Goal: Task Accomplishment & Management: Manage account settings

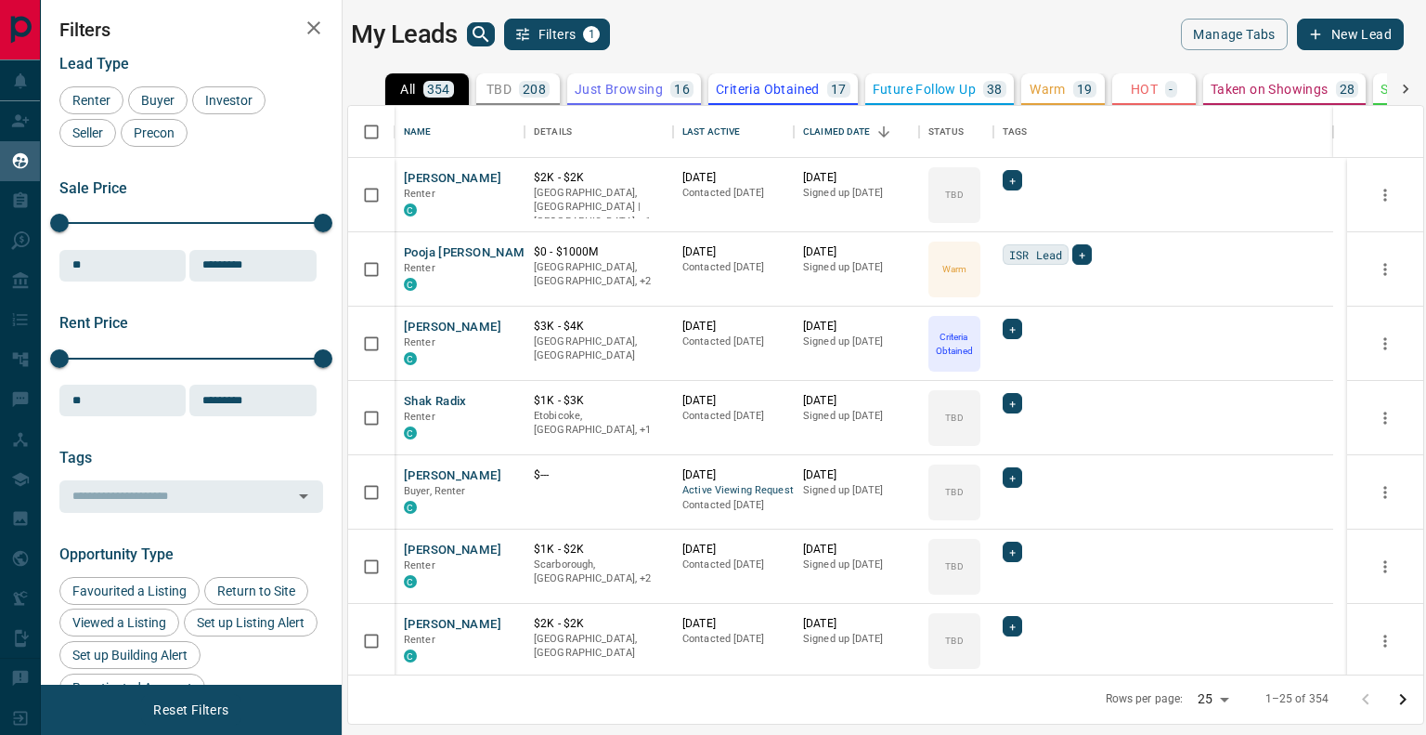
scroll to position [554, 1061]
click at [719, 136] on div "Last Active" at bounding box center [712, 132] width 58 height 52
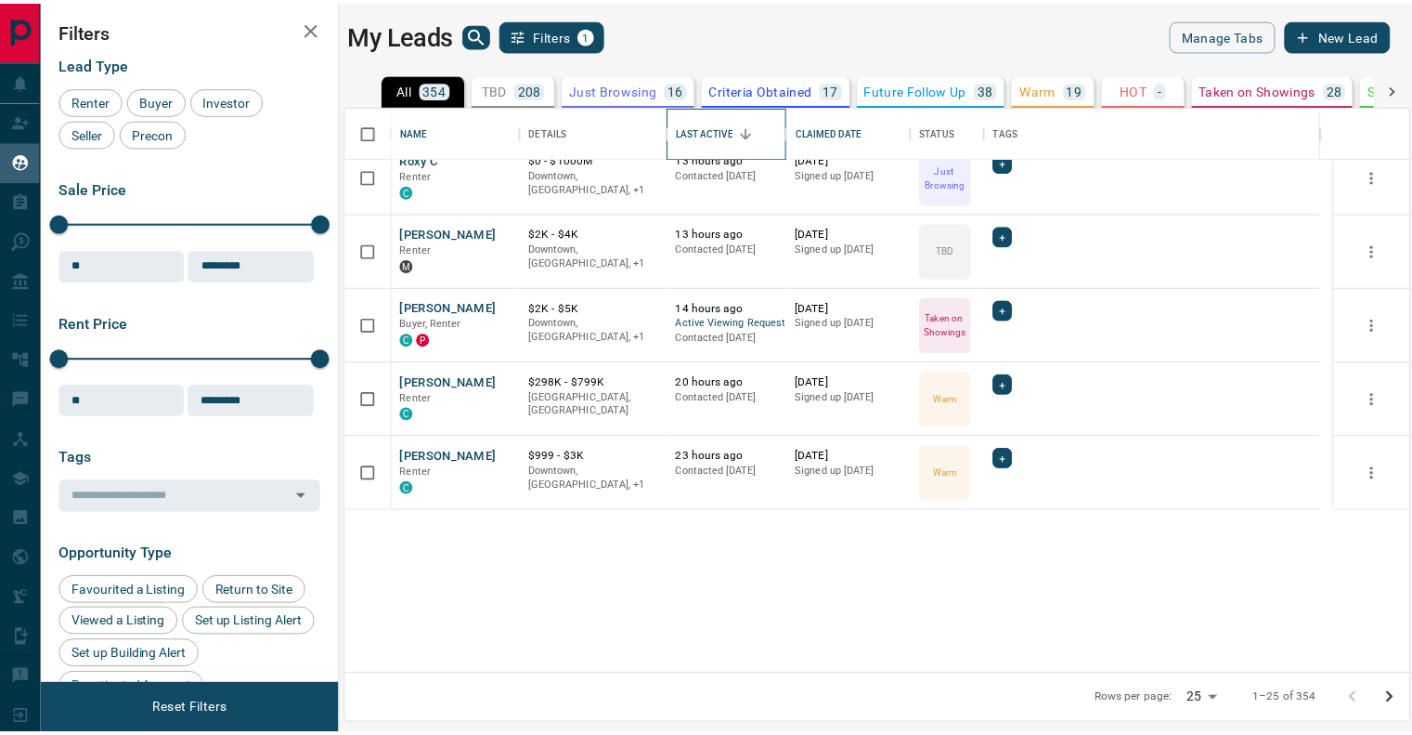
scroll to position [0, 0]
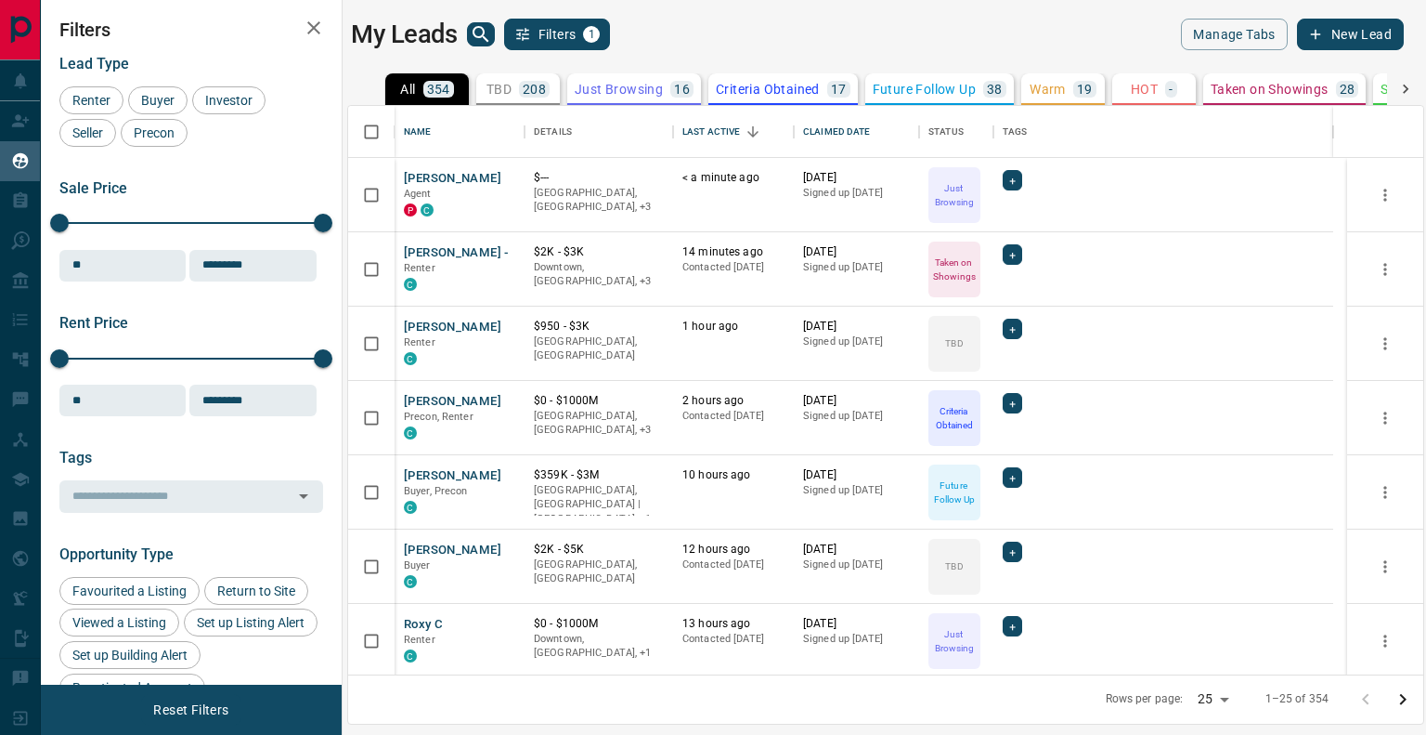
click at [965, 15] on div "My Leads Filters 1 Manage Tabs New Lead All 354 TBD 208 Do Not Contact - Not Re…" at bounding box center [734, 355] width 1386 height 711
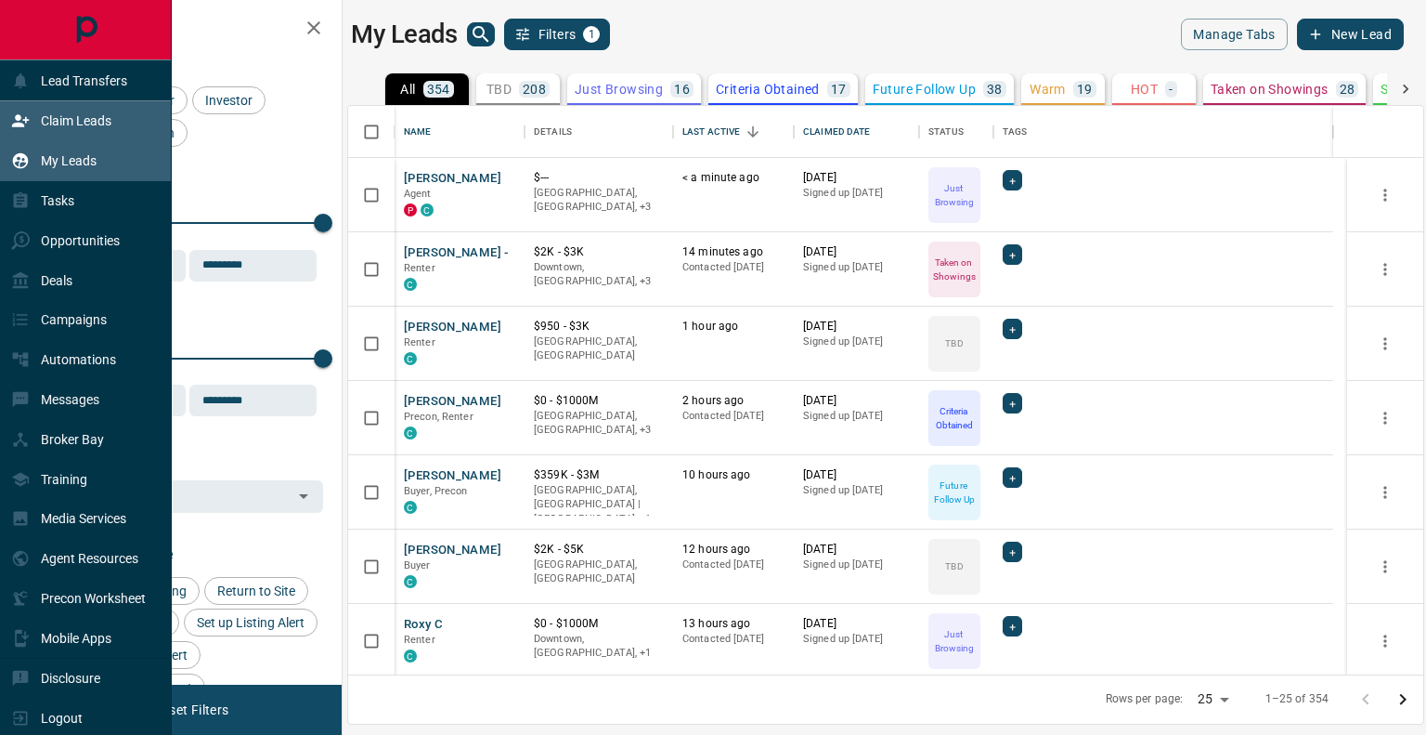
click at [56, 114] on p "Claim Leads" at bounding box center [76, 120] width 71 height 15
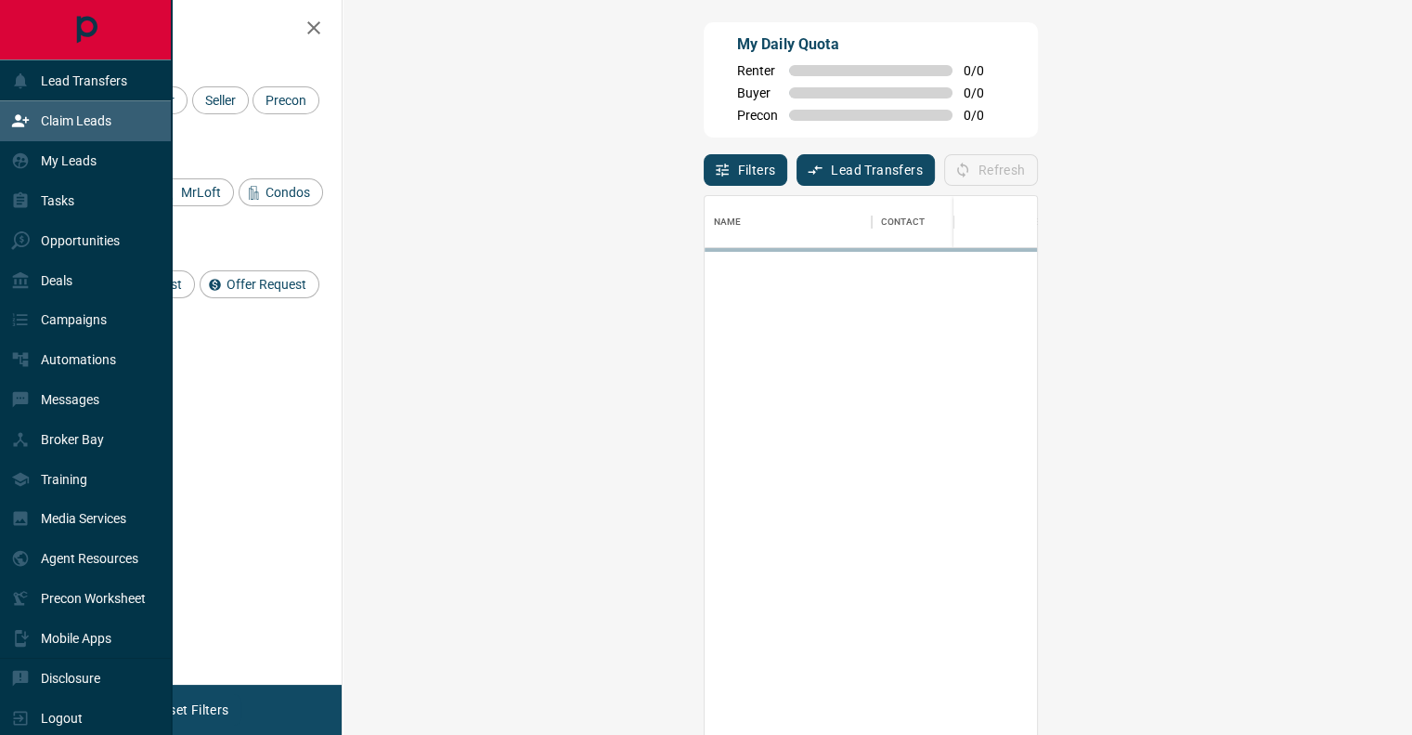
scroll to position [543, 1015]
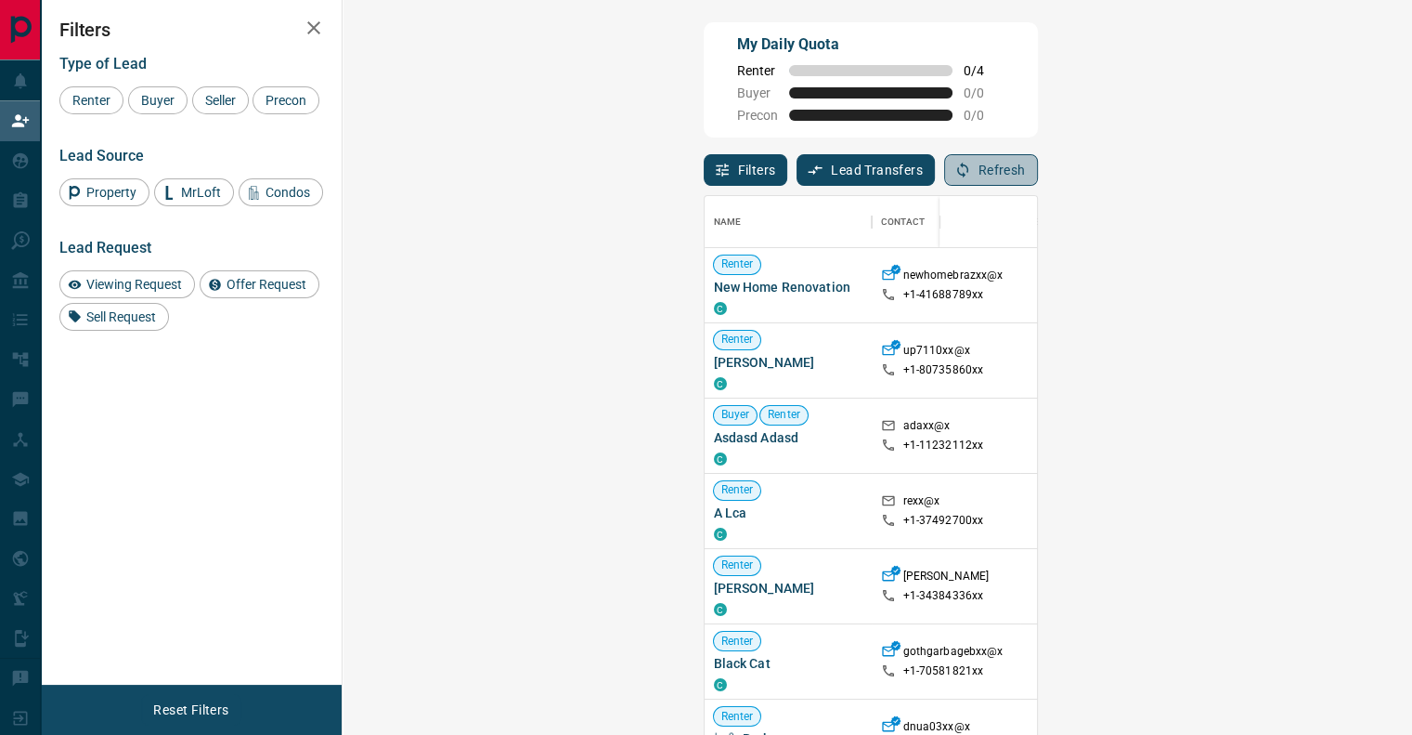
click at [1038, 165] on button "Refresh" at bounding box center [991, 170] width 94 height 32
click at [1038, 179] on button "Refresh" at bounding box center [991, 170] width 94 height 32
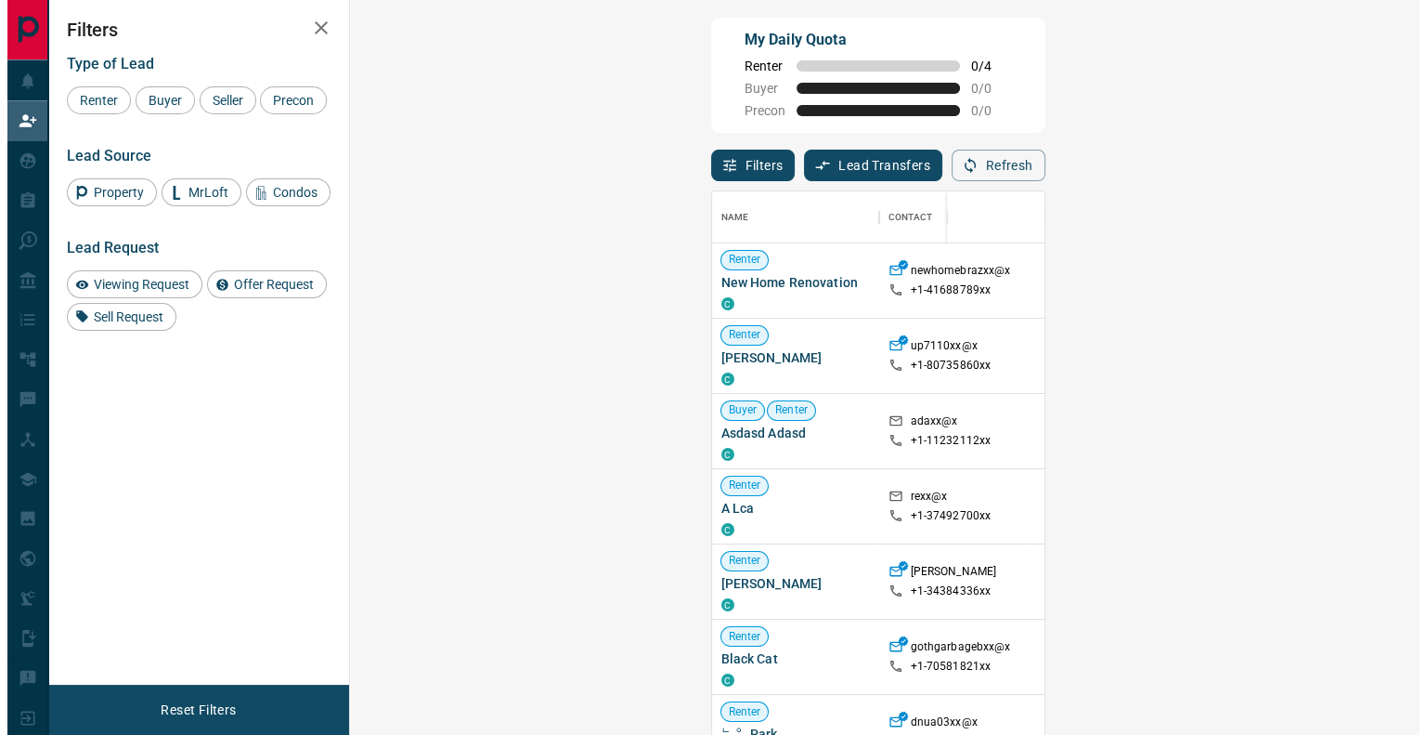
scroll to position [0, 0]
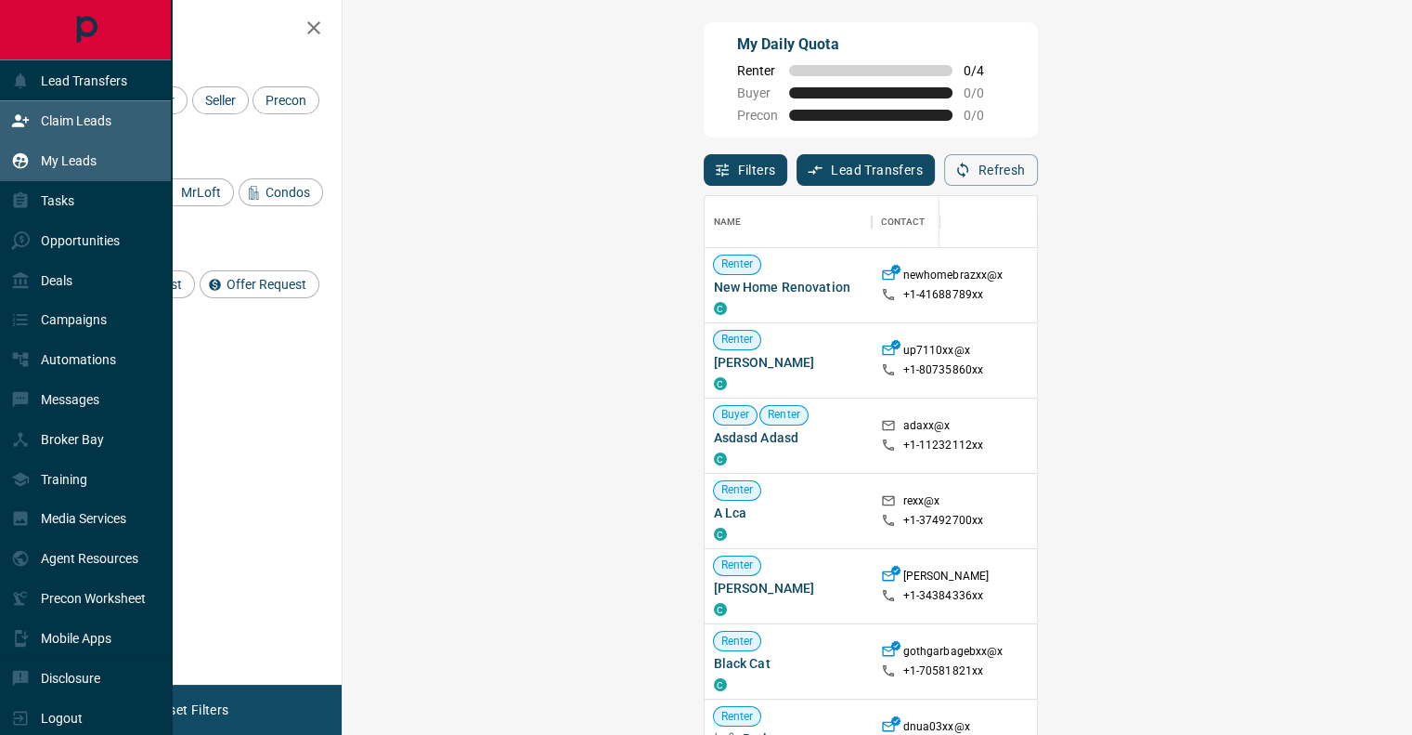
click at [63, 161] on p "My Leads" at bounding box center [69, 160] width 56 height 15
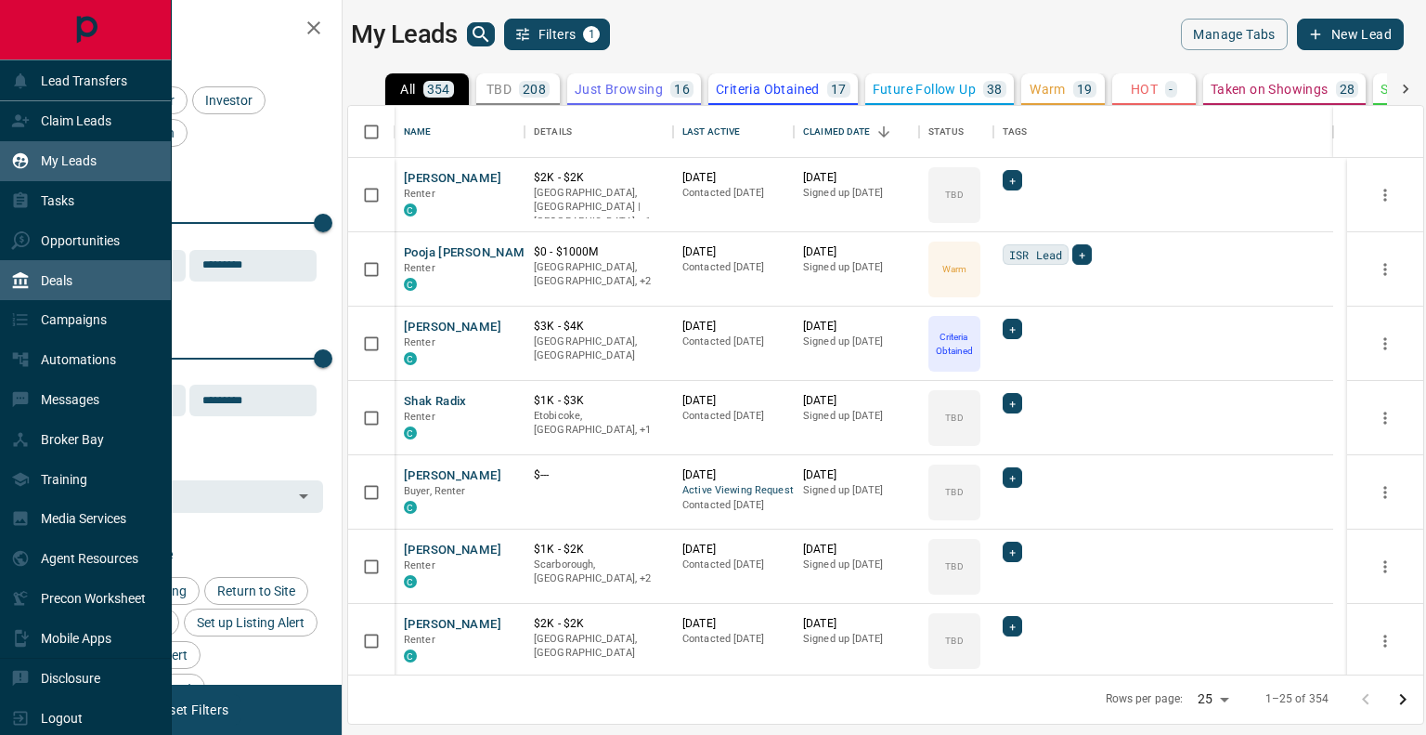
click at [61, 288] on p "Deals" at bounding box center [57, 280] width 32 height 15
